Goal: Task Accomplishment & Management: Manage account settings

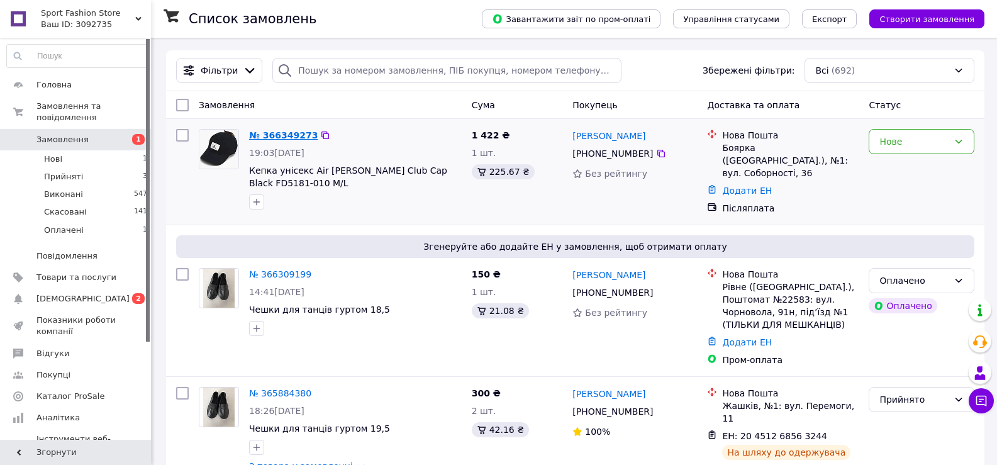
click at [265, 130] on link "№ 366349273" at bounding box center [283, 135] width 69 height 10
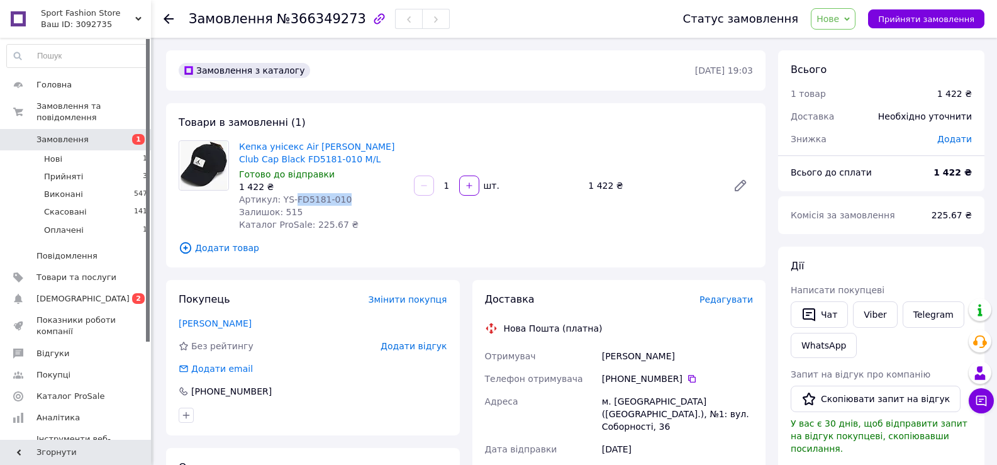
drag, startPoint x: 290, startPoint y: 198, endPoint x: 336, endPoint y: 198, distance: 45.9
click at [336, 198] on span "Артикул: YS-FD5181-010" at bounding box center [295, 199] width 113 height 10
copy span "FD5181-010"
drag, startPoint x: 393, startPoint y: 188, endPoint x: 412, endPoint y: 386, distance: 198.4
click at [393, 189] on div "1 422 ₴" at bounding box center [321, 187] width 165 height 13
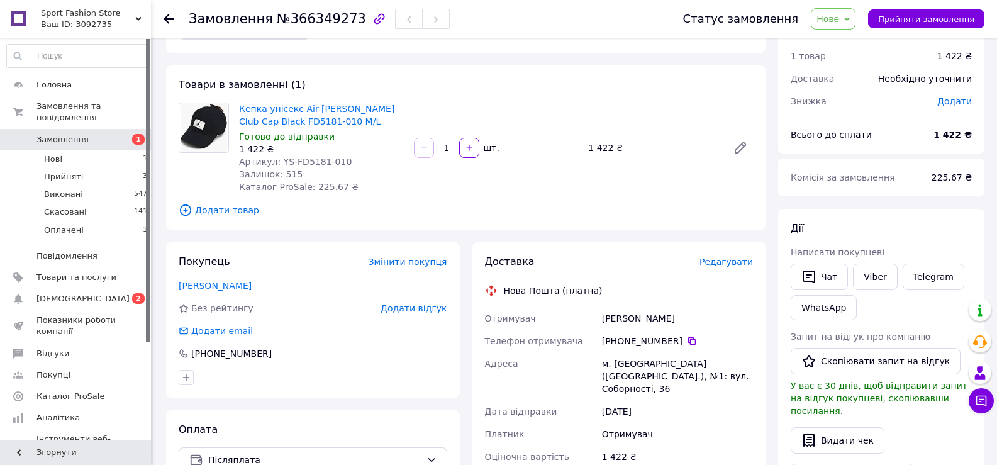
scroll to position [100, 0]
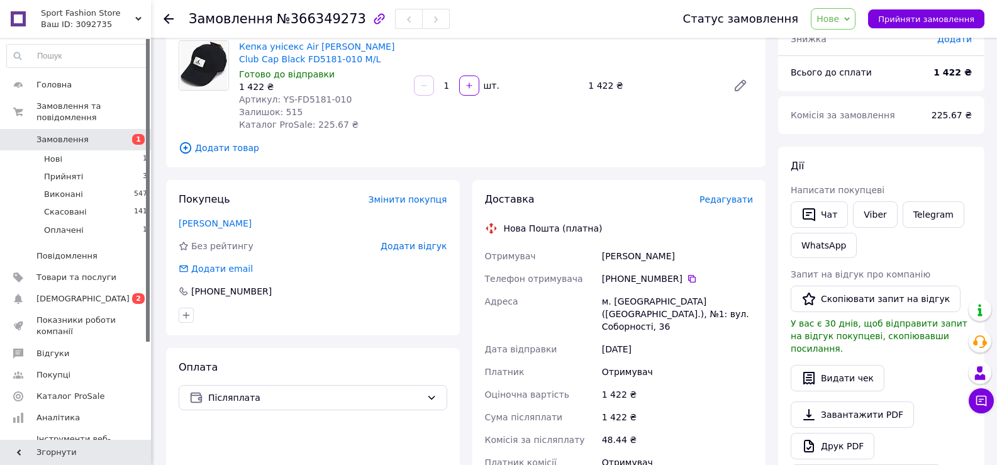
drag, startPoint x: 619, startPoint y: 275, endPoint x: 674, endPoint y: 277, distance: 55.4
click at [674, 277] on div "+380 97 789 70 07" at bounding box center [677, 278] width 151 height 13
copy div "0 97 789 70 07"
click at [875, 205] on link "Viber" at bounding box center [875, 214] width 44 height 26
drag, startPoint x: 276, startPoint y: 99, endPoint x: 296, endPoint y: 99, distance: 20.1
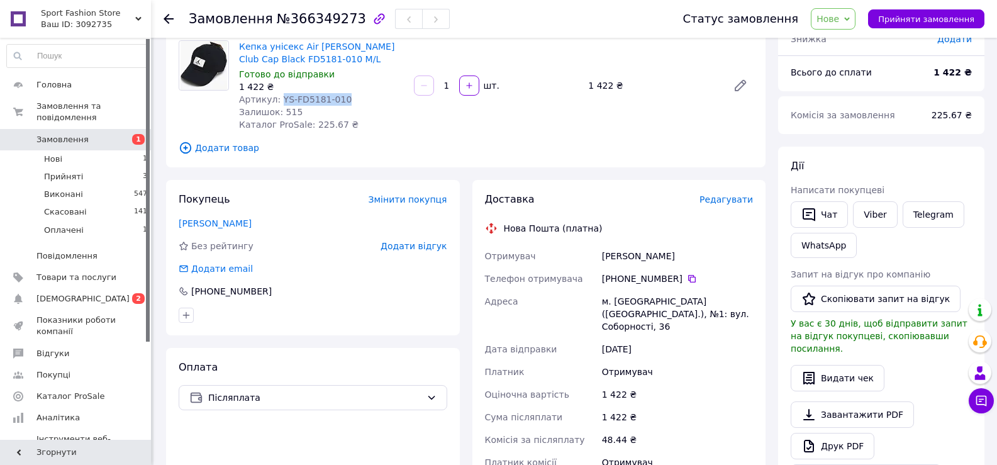
click at [350, 100] on div "Артикул: YS-FD5181-010" at bounding box center [321, 99] width 165 height 13
copy span "YS-FD5181-010"
click at [99, 272] on span "Товари та послуги" at bounding box center [76, 277] width 80 height 11
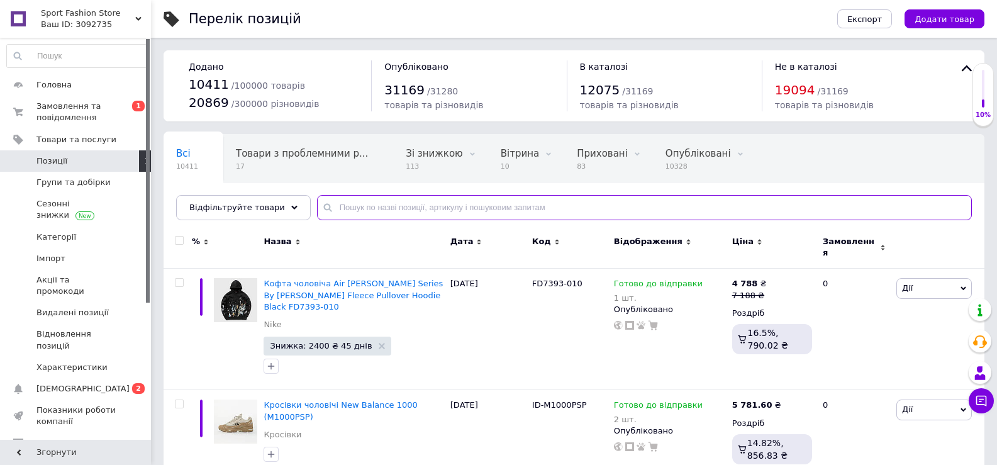
click at [333, 206] on input "text" at bounding box center [644, 207] width 655 height 25
paste input "YS-FD5181-010"
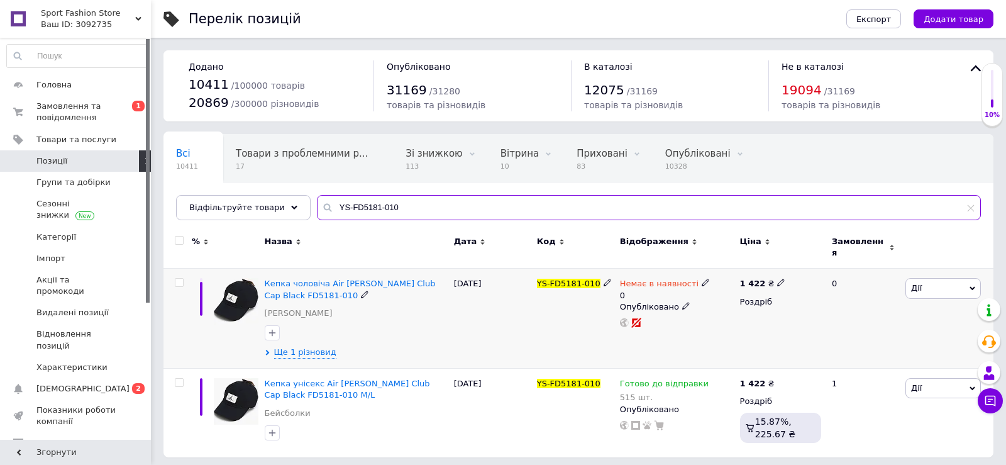
type input "YS-FD5181-010"
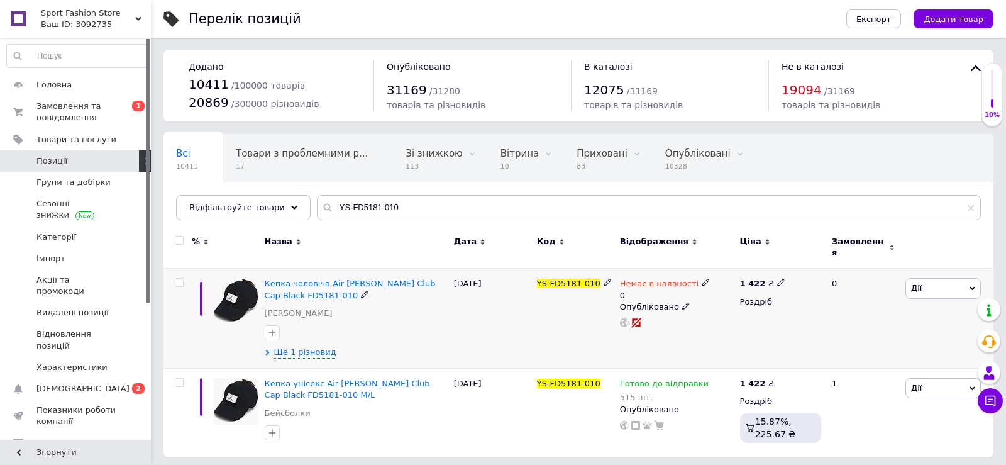
click at [972, 278] on span "Дії" at bounding box center [943, 288] width 75 height 20
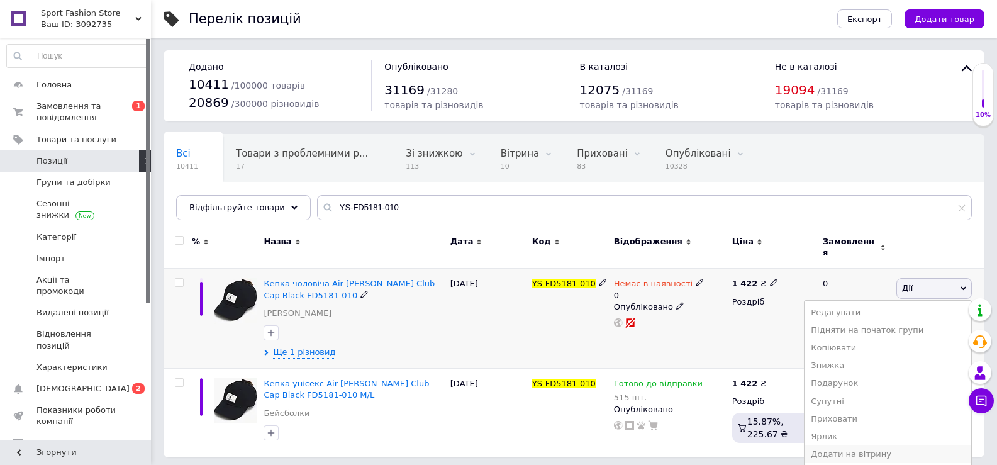
scroll to position [30, 0]
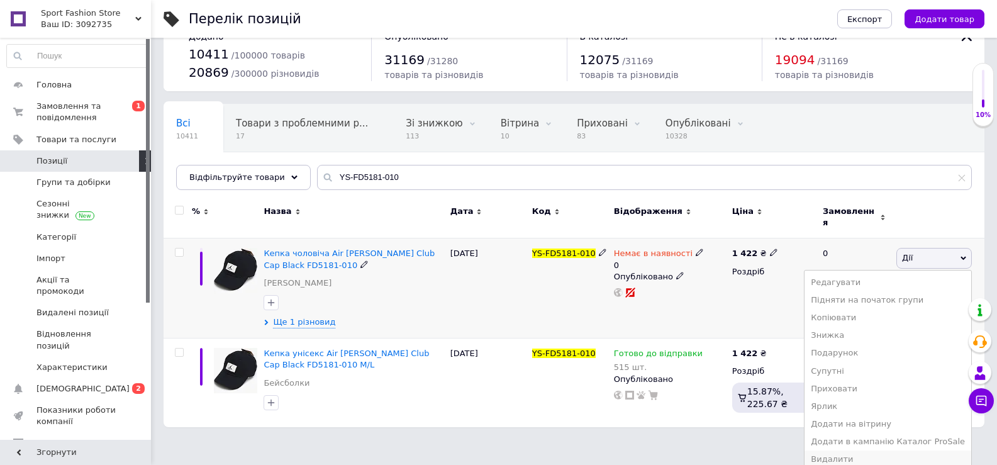
click at [849, 451] on li "Видалити" at bounding box center [887, 459] width 167 height 18
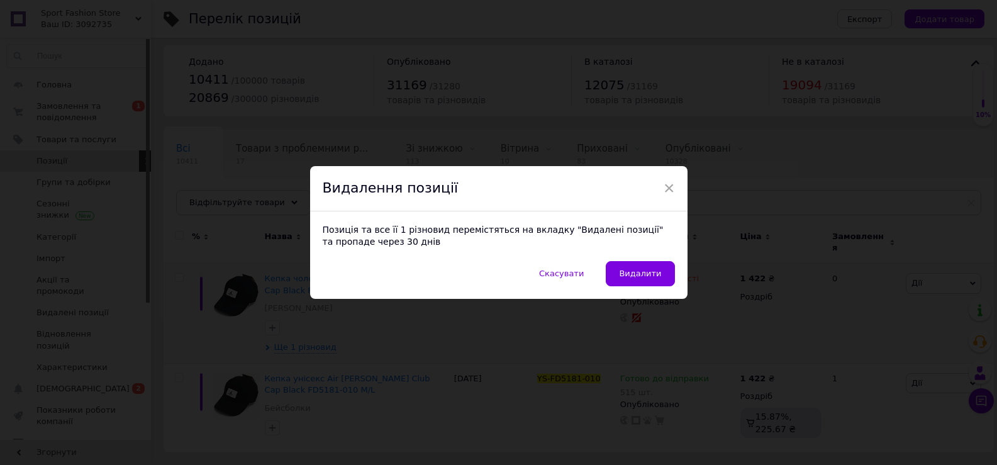
scroll to position [0, 0]
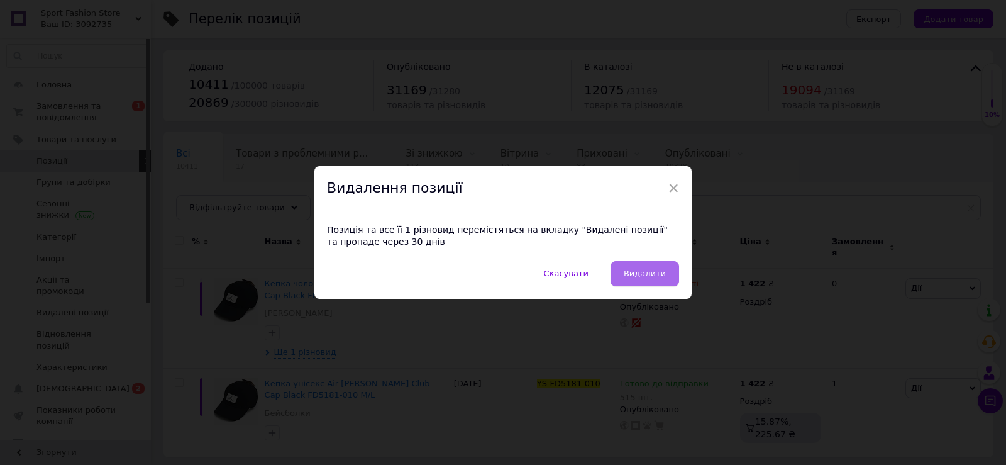
click at [655, 262] on button "Видалити" at bounding box center [645, 273] width 69 height 25
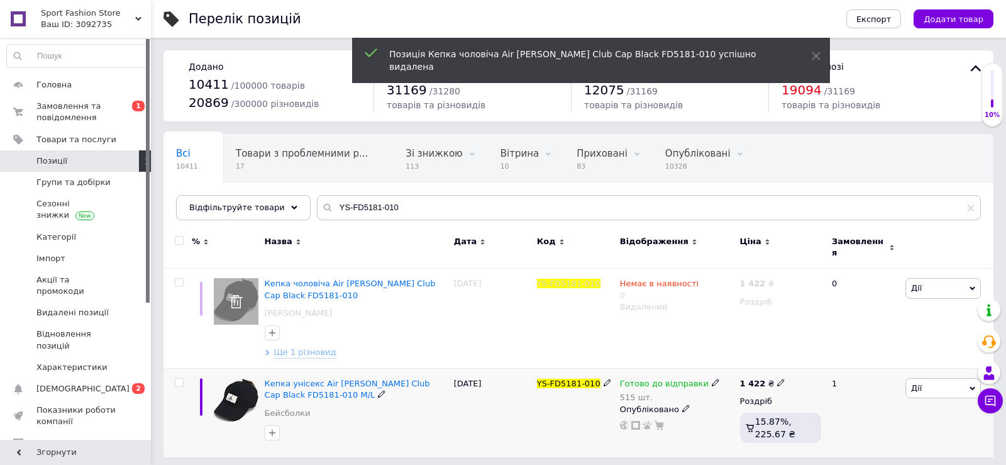
click at [932, 378] on span "Дії" at bounding box center [943, 388] width 75 height 20
click at [695, 404] on div "Опубліковано" at bounding box center [677, 409] width 114 height 11
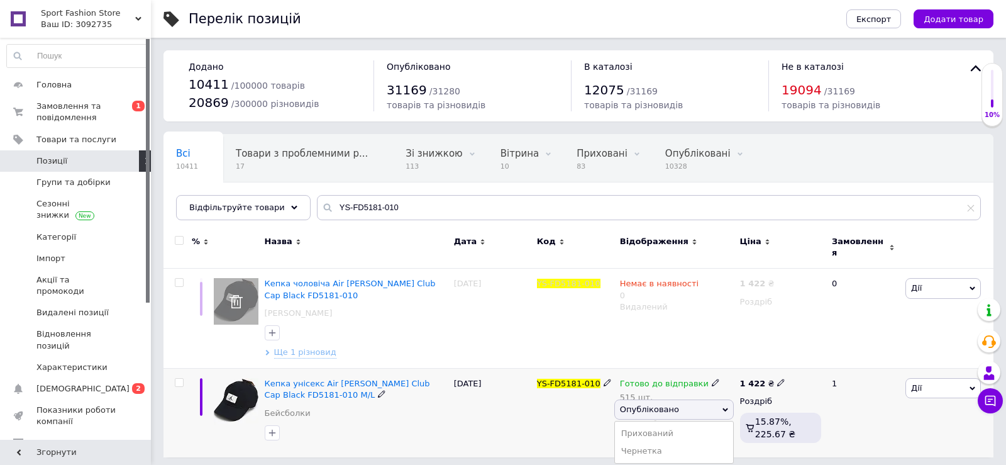
click at [698, 378] on div "Готово до відправки" at bounding box center [670, 383] width 100 height 11
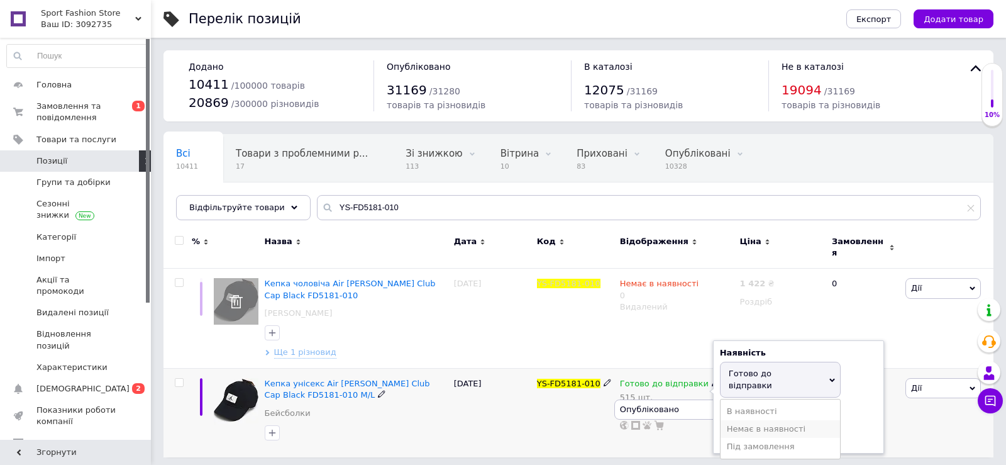
click at [750, 420] on li "Немає в наявності" at bounding box center [781, 429] width 120 height 18
click at [745, 418] on input "515" at bounding box center [768, 422] width 96 height 25
type input "5"
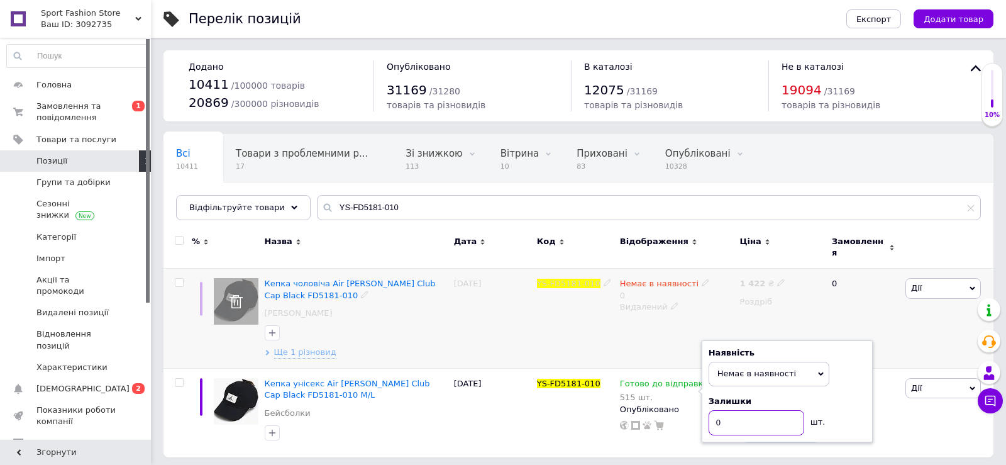
type input "0"
click at [810, 308] on div "1 422 ₴ Роздріб" at bounding box center [780, 319] width 87 height 100
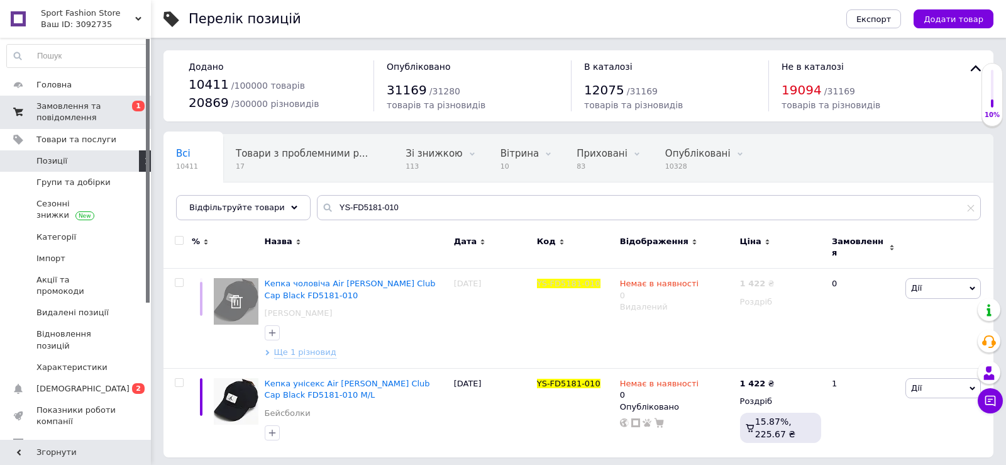
click at [39, 116] on span "Замовлення та повідомлення" at bounding box center [76, 112] width 80 height 23
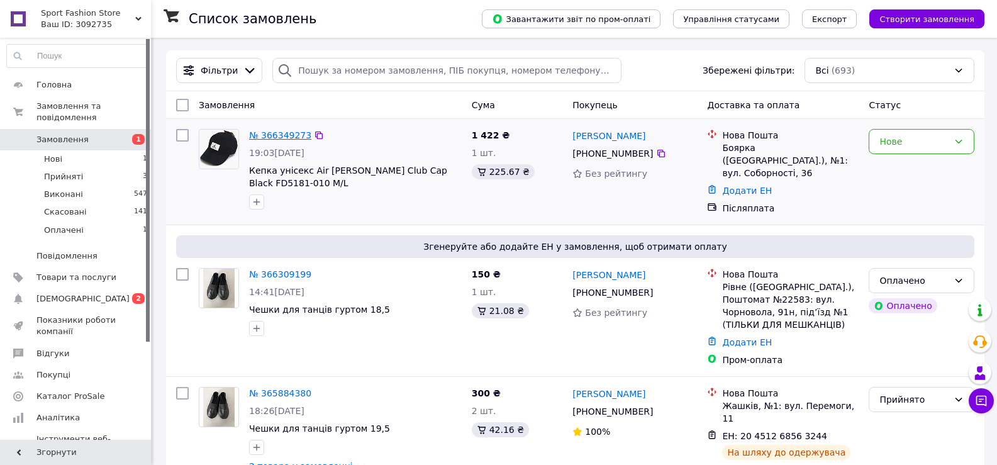
click at [296, 133] on link "№ 366349273" at bounding box center [280, 135] width 62 height 10
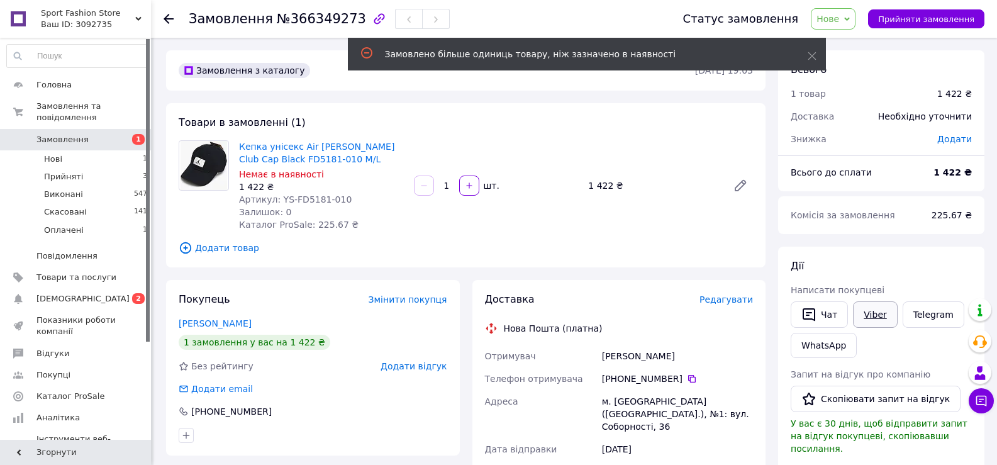
click at [872, 316] on link "Viber" at bounding box center [875, 314] width 44 height 26
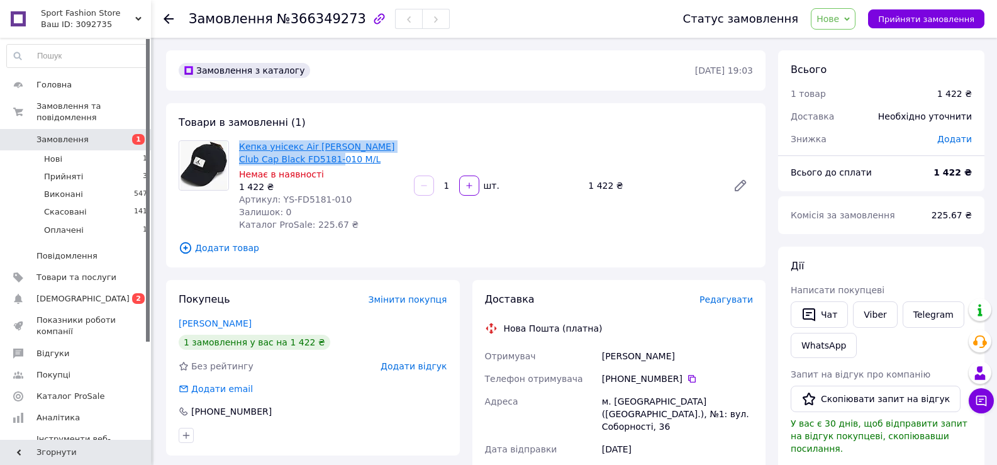
drag, startPoint x: 316, startPoint y: 156, endPoint x: 256, endPoint y: 142, distance: 61.9
click at [244, 142] on span "Кепка унісекс Air Jordan Club Cap Black FD5181-010 M/L" at bounding box center [321, 152] width 165 height 25
drag, startPoint x: 269, startPoint y: 145, endPoint x: 454, endPoint y: 138, distance: 185.1
click at [467, 123] on div "Товари в замовленні (1) Кепка унісекс Air Jordan Club Cap Black FD5181-010 M/L …" at bounding box center [465, 185] width 599 height 164
drag, startPoint x: 311, startPoint y: 162, endPoint x: 238, endPoint y: 147, distance: 75.1
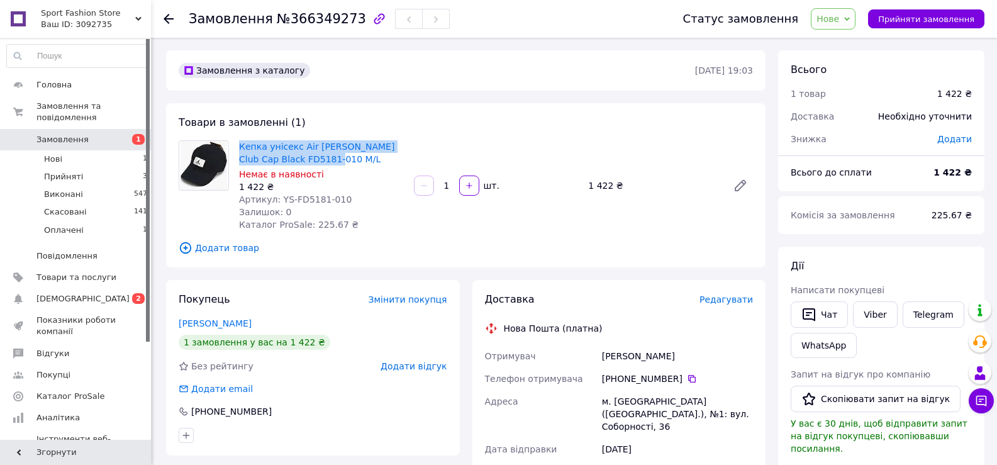
click at [238, 147] on div "Кепка унісекс Air Jordan Club Cap Black FD5181-010 M/L Немає в наявності 1 422 …" at bounding box center [321, 186] width 175 height 96
copy link "Кепка унісекс Air Jordan Club Cap Black FD5181-010 M/L"
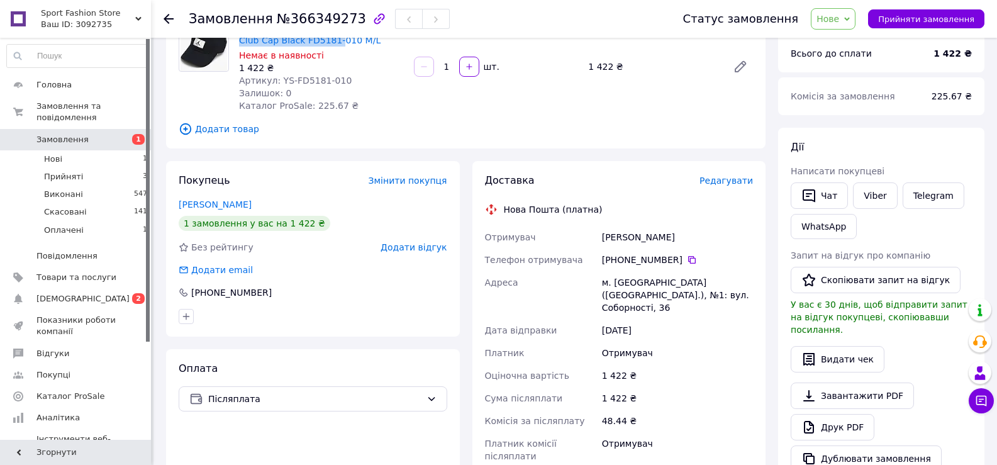
scroll to position [120, 0]
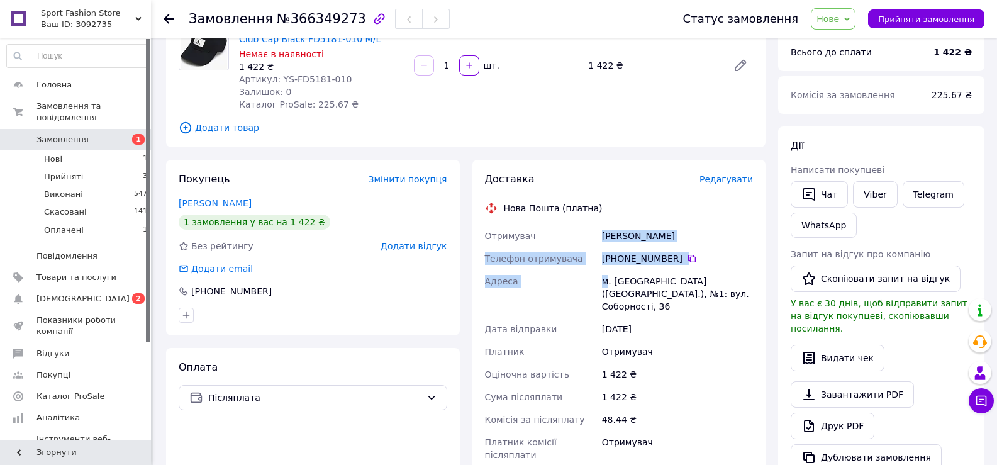
drag, startPoint x: 602, startPoint y: 233, endPoint x: 606, endPoint y: 283, distance: 49.8
click at [606, 283] on div "Отримувач Московчук Олександр Телефон отримувача +380 97 789 70 07   Адреса м. …" at bounding box center [619, 346] width 274 height 242
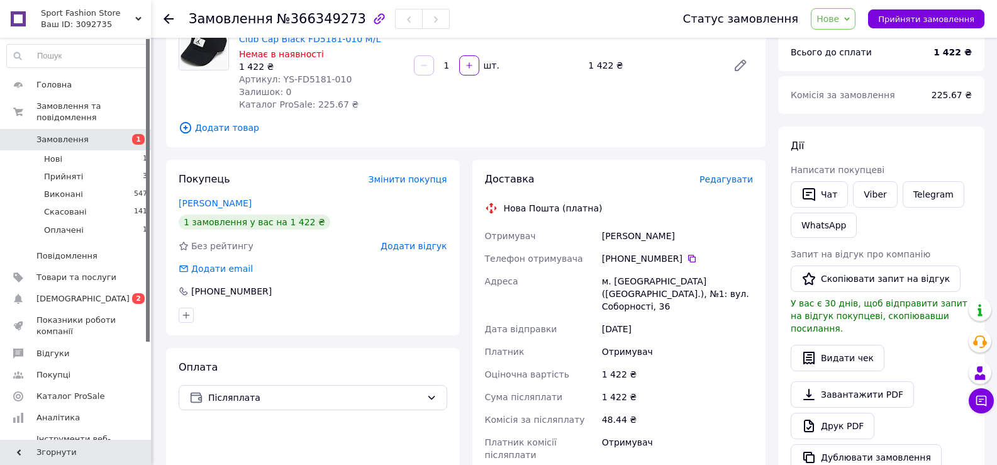
click at [673, 318] on div "12.10.2025" at bounding box center [677, 329] width 156 height 23
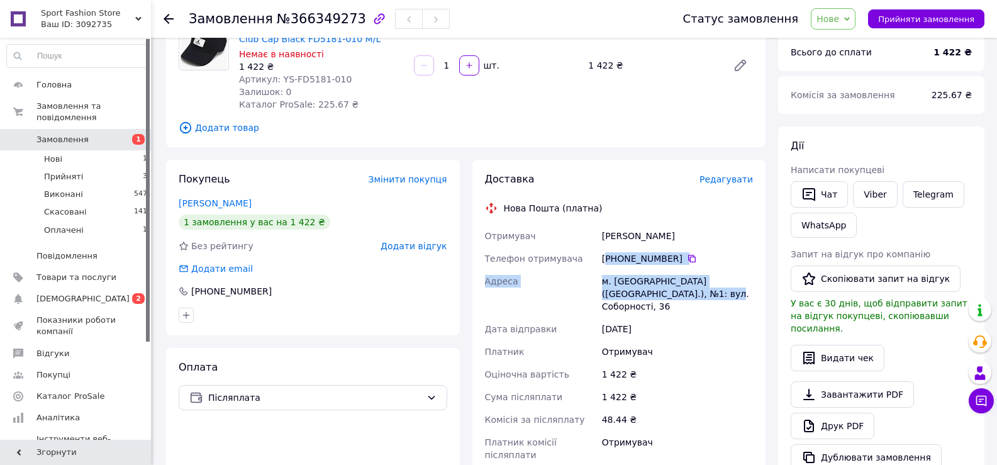
drag, startPoint x: 667, startPoint y: 295, endPoint x: 608, endPoint y: 247, distance: 76.4
click at [608, 247] on div "Отримувач Московчук Олександр Телефон отримувача +380 97 789 70 07   Адреса м. …" at bounding box center [619, 346] width 274 height 242
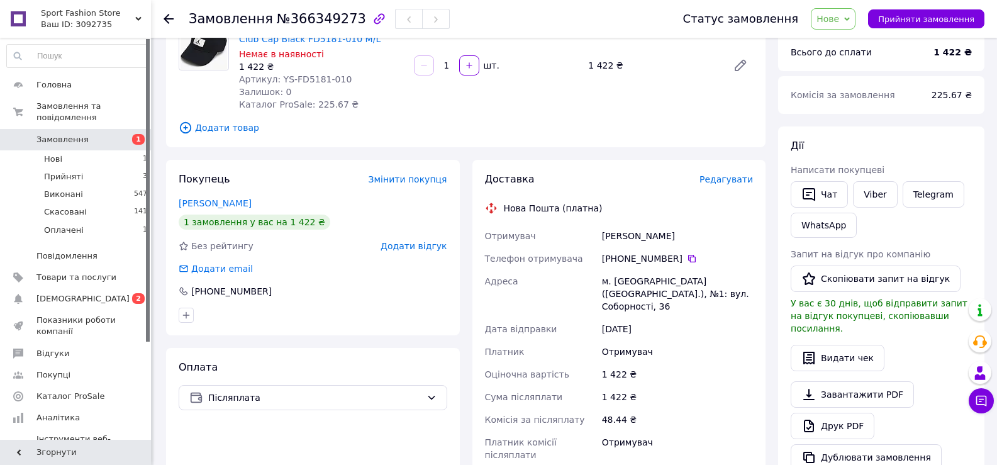
click at [679, 340] on div "Отримувач" at bounding box center [677, 351] width 156 height 23
drag, startPoint x: 605, startPoint y: 284, endPoint x: 642, endPoint y: 289, distance: 37.5
click at [652, 291] on div "м. Боярка (Київська обл.), №1: вул. Соборності, 36" at bounding box center [677, 294] width 156 height 48
click at [602, 283] on div "м. Боярка (Київська обл.), №1: вул. Соборності, 36" at bounding box center [677, 294] width 156 height 48
drag, startPoint x: 602, startPoint y: 283, endPoint x: 665, endPoint y: 294, distance: 64.5
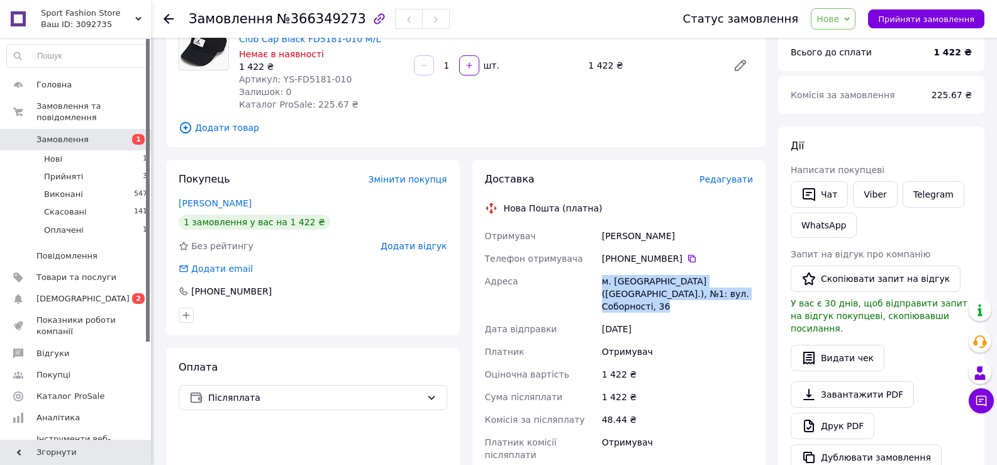
click at [665, 294] on div "м. Боярка (Київська обл.), №1: вул. Соборності, 36" at bounding box center [677, 294] width 156 height 48
copy div "м. Боярка (Київська обл.), №1: вул. Соборності, 36"
drag, startPoint x: 604, startPoint y: 229, endPoint x: 697, endPoint y: 238, distance: 92.9
click at [697, 238] on div "Московчук Олександр" at bounding box center [677, 236] width 156 height 23
copy div "Московчук Олександр"
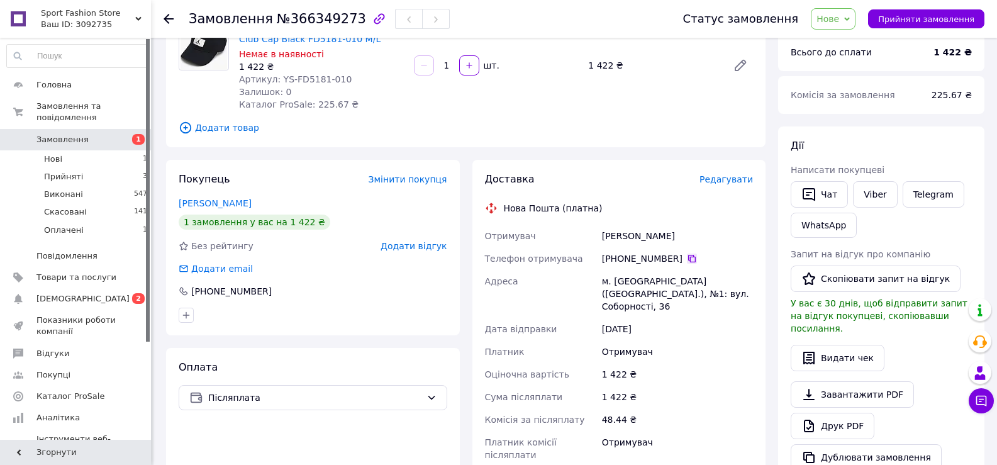
click at [687, 259] on icon at bounding box center [692, 258] width 10 height 10
click at [913, 24] on span "Прийняти замовлення" at bounding box center [926, 18] width 96 height 9
